Goal: Find specific page/section

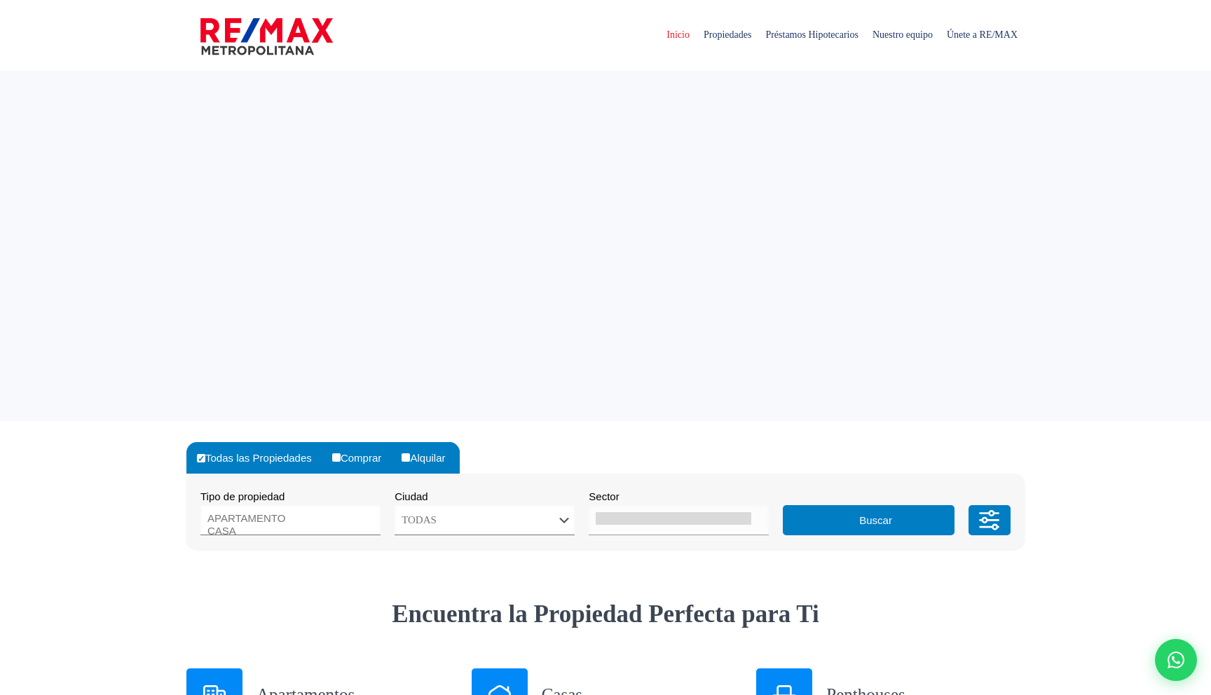
select select
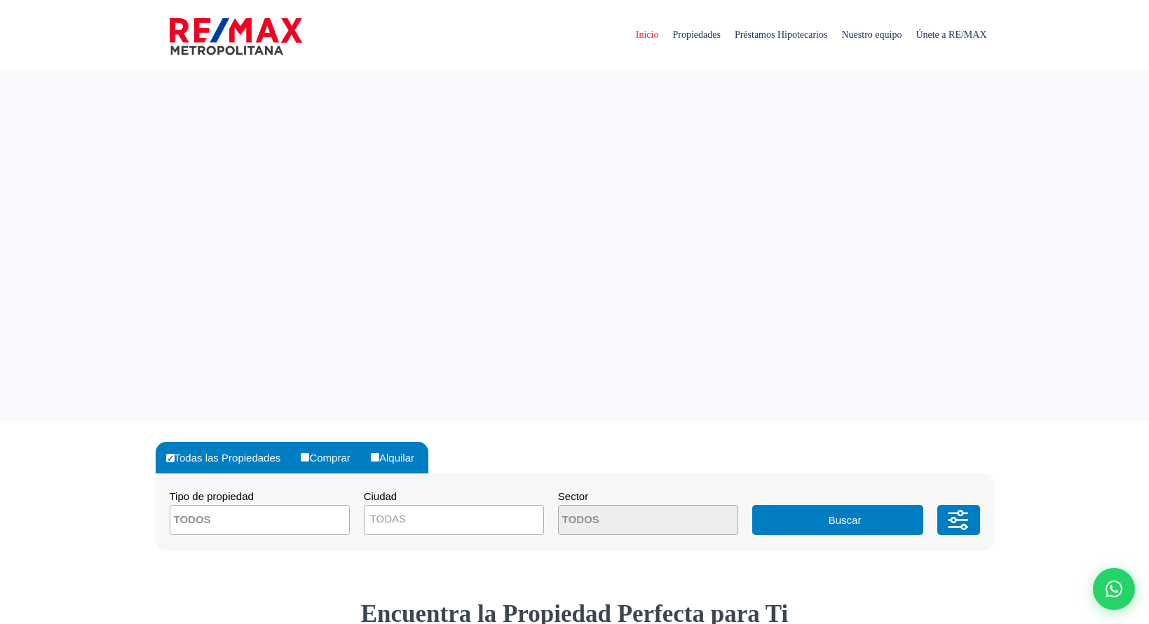
select select
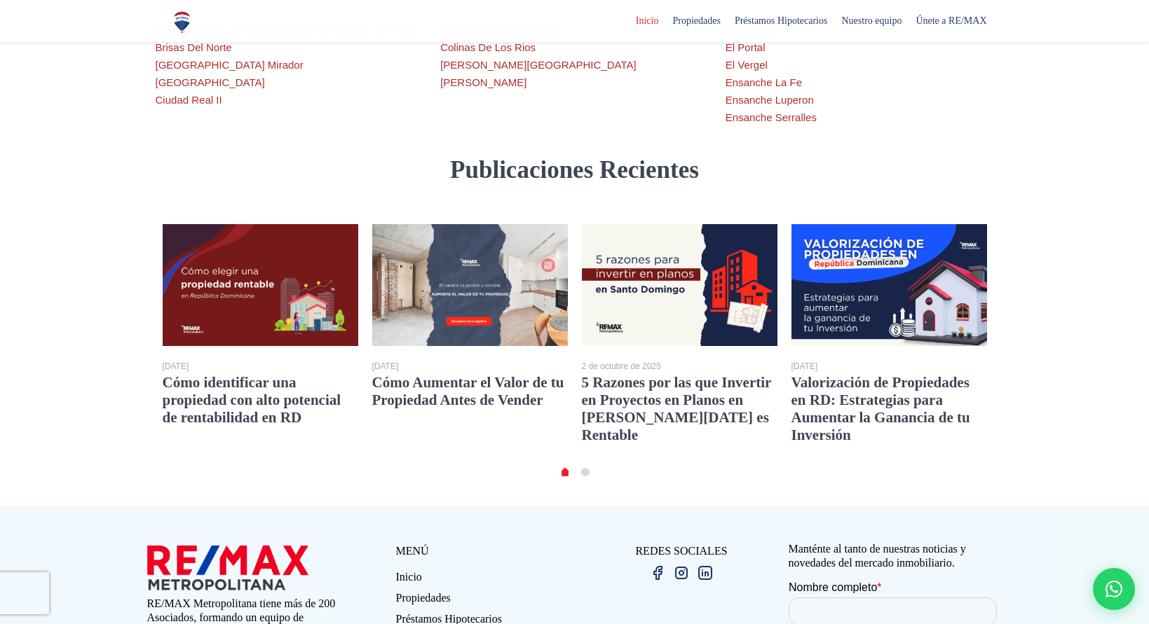
scroll to position [2592, 0]
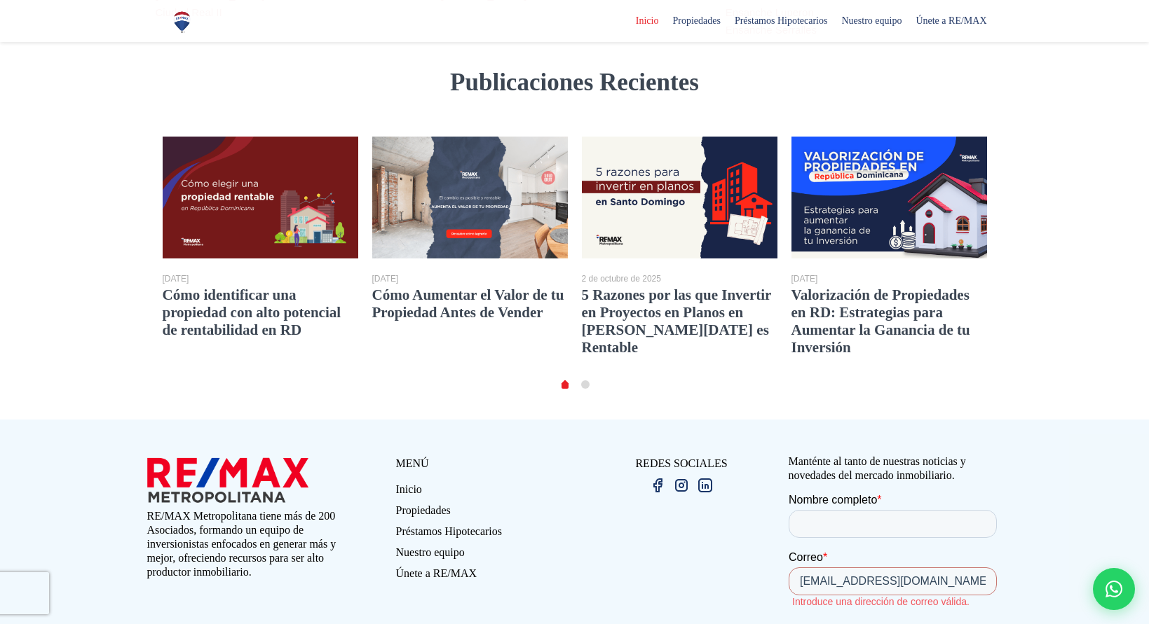
click at [681, 477] on img at bounding box center [681, 485] width 17 height 17
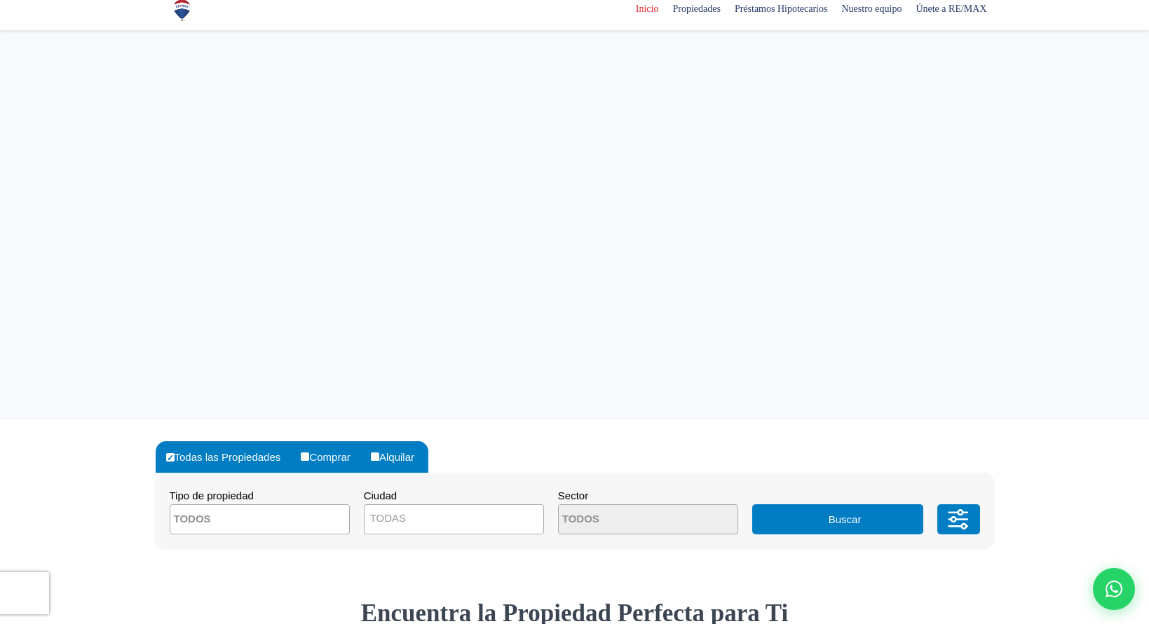
select select
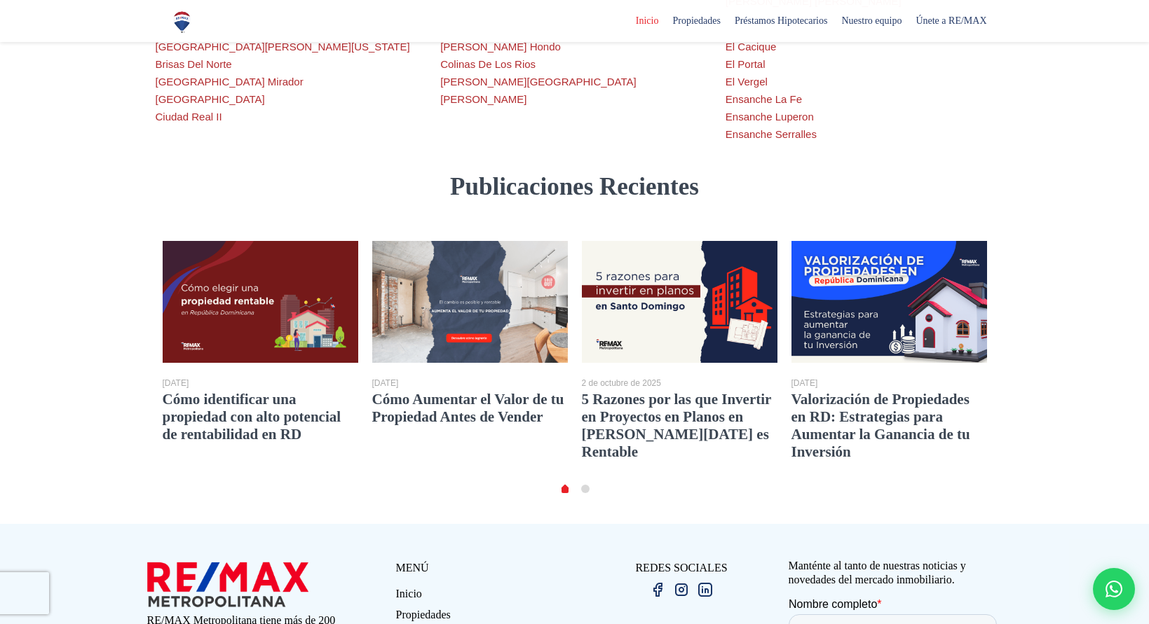
scroll to position [2579, 0]
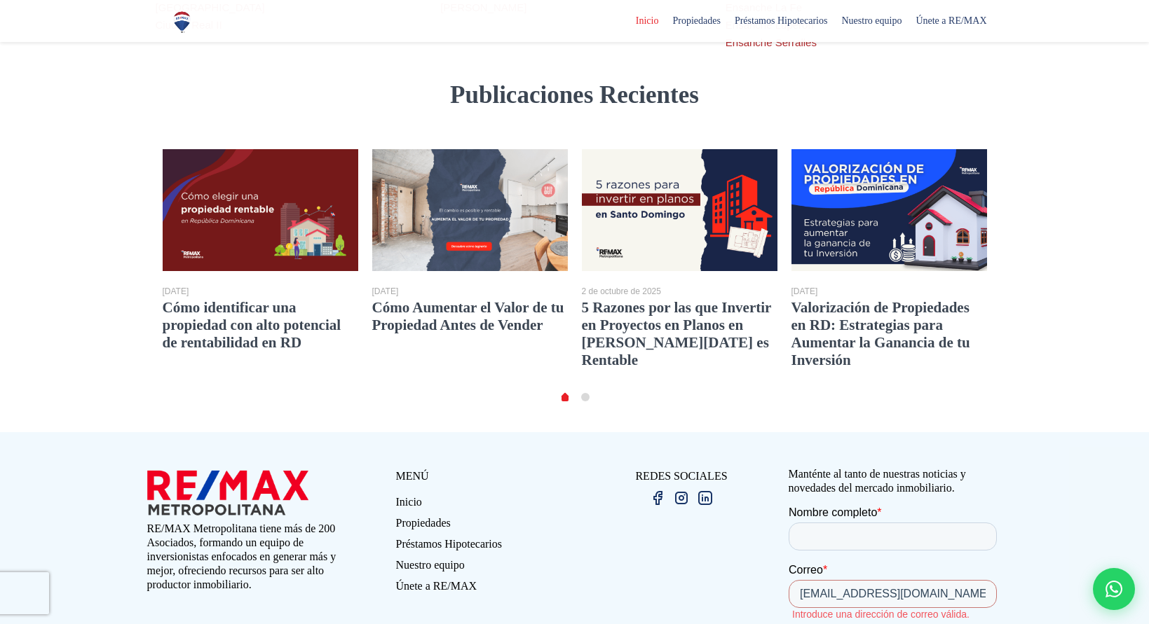
click at [658, 490] on img at bounding box center [657, 498] width 17 height 17
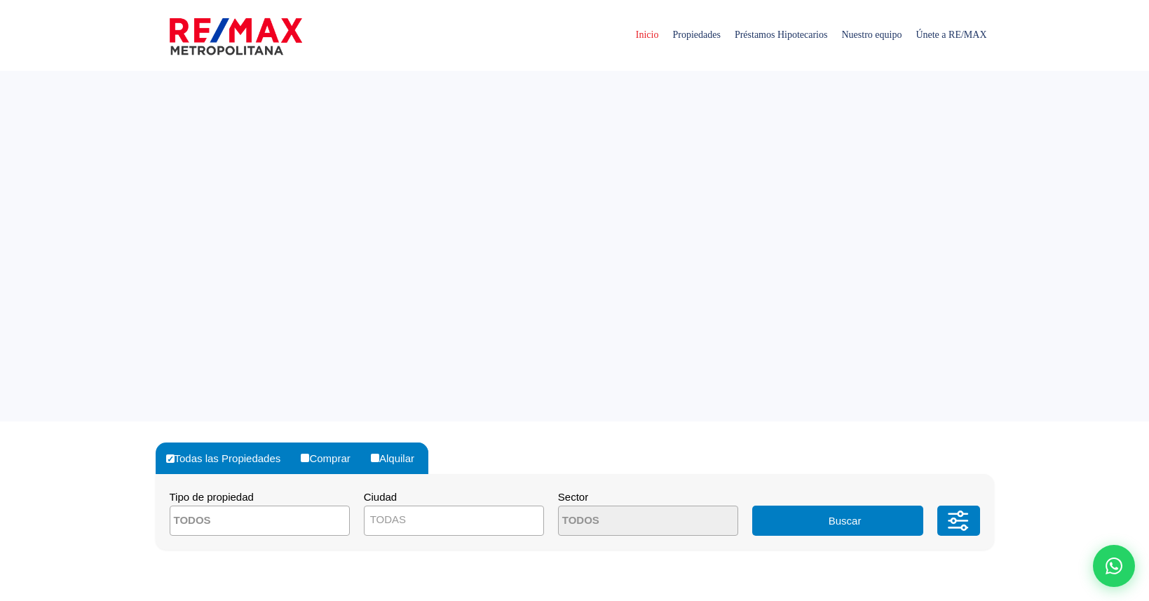
select select
